Goal: Find specific page/section: Find specific page/section

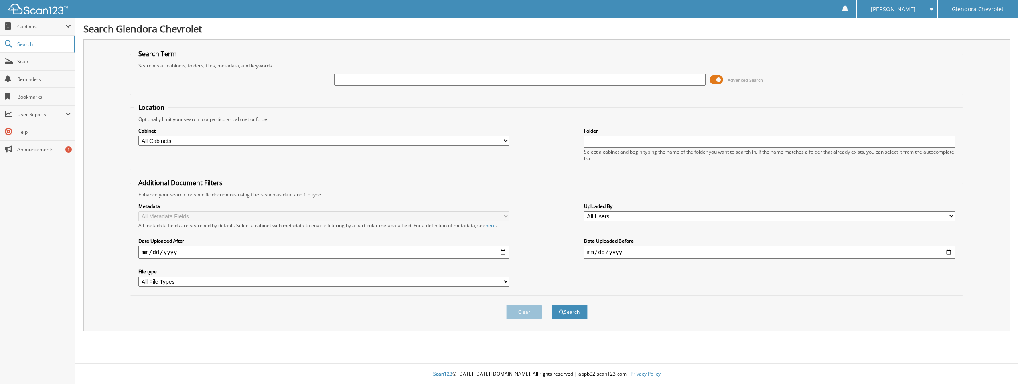
click at [372, 83] on input "text" at bounding box center [519, 80] width 371 height 12
type input "41634"
click at [552, 304] on button "Search" at bounding box center [570, 311] width 36 height 15
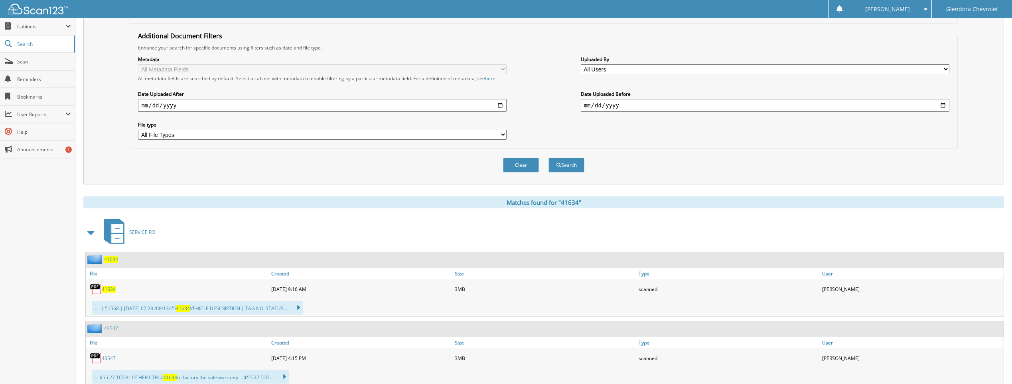
scroll to position [160, 0]
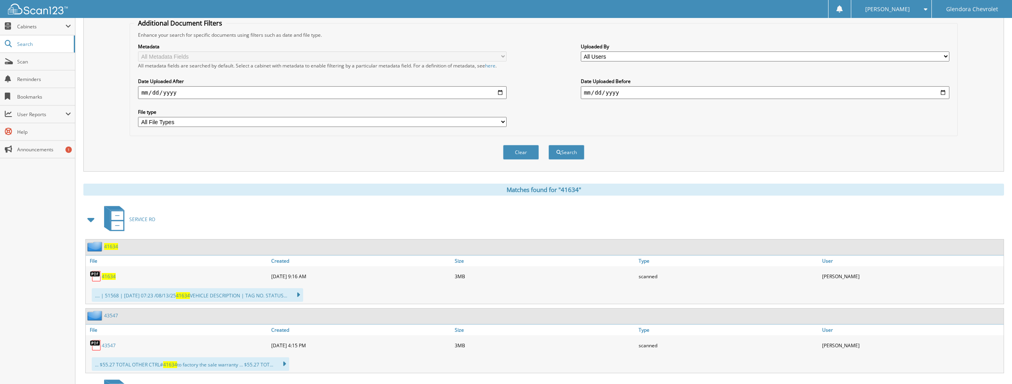
click at [107, 276] on span "41634" at bounding box center [109, 276] width 14 height 7
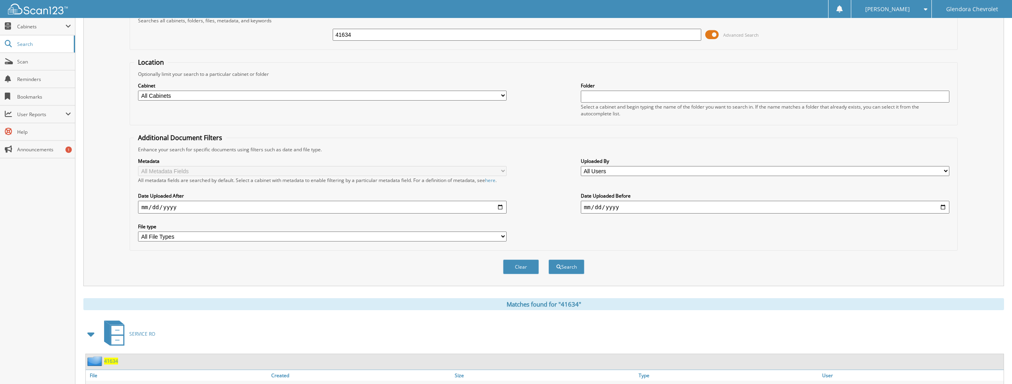
scroll to position [0, 0]
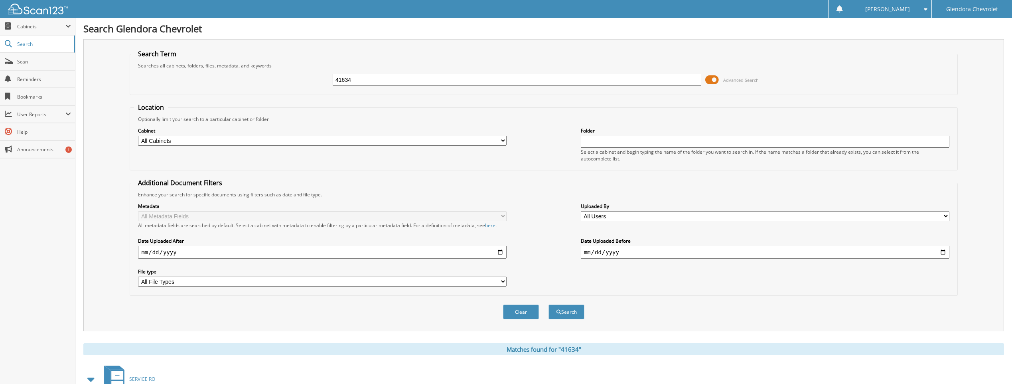
drag, startPoint x: 373, startPoint y: 78, endPoint x: 278, endPoint y: 77, distance: 94.6
click at [278, 77] on div "41634 Advanced Search" at bounding box center [543, 80] width 819 height 22
type input "43794"
click at [549, 304] on button "Search" at bounding box center [567, 311] width 36 height 15
drag, startPoint x: 71, startPoint y: 286, endPoint x: 91, endPoint y: 86, distance: 201.7
